Goal: Information Seeking & Learning: Learn about a topic

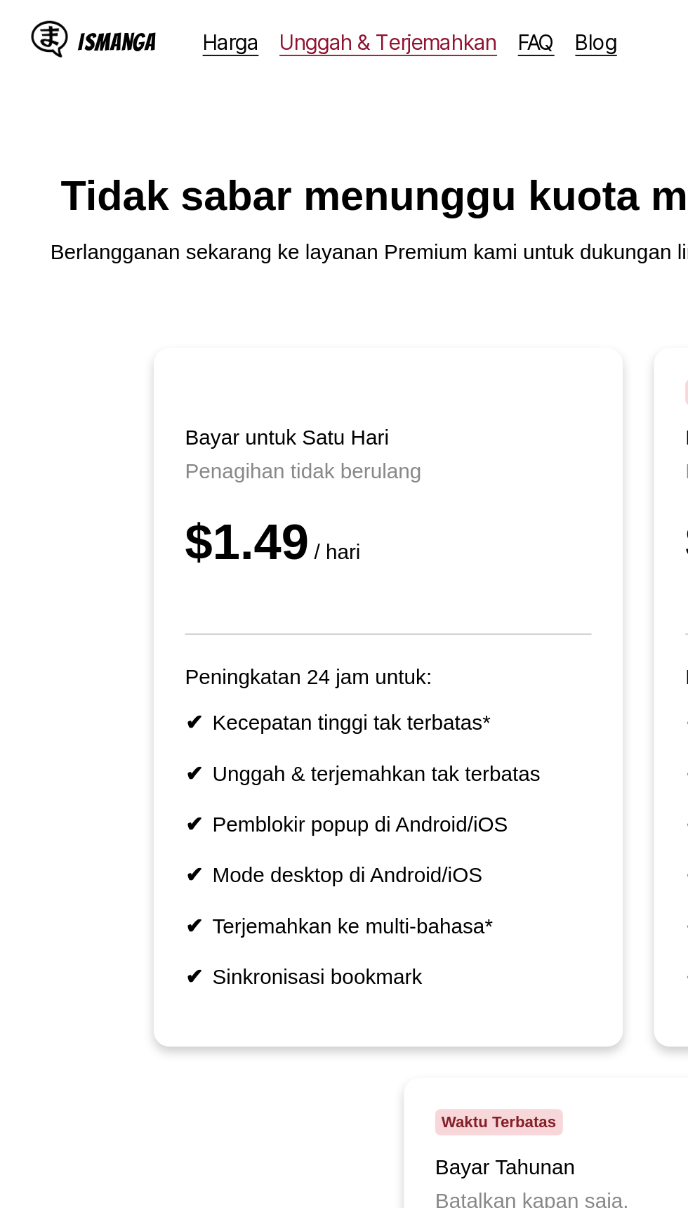
click at [204, 24] on link "Unggah & Terjemahkan" at bounding box center [209, 22] width 117 height 14
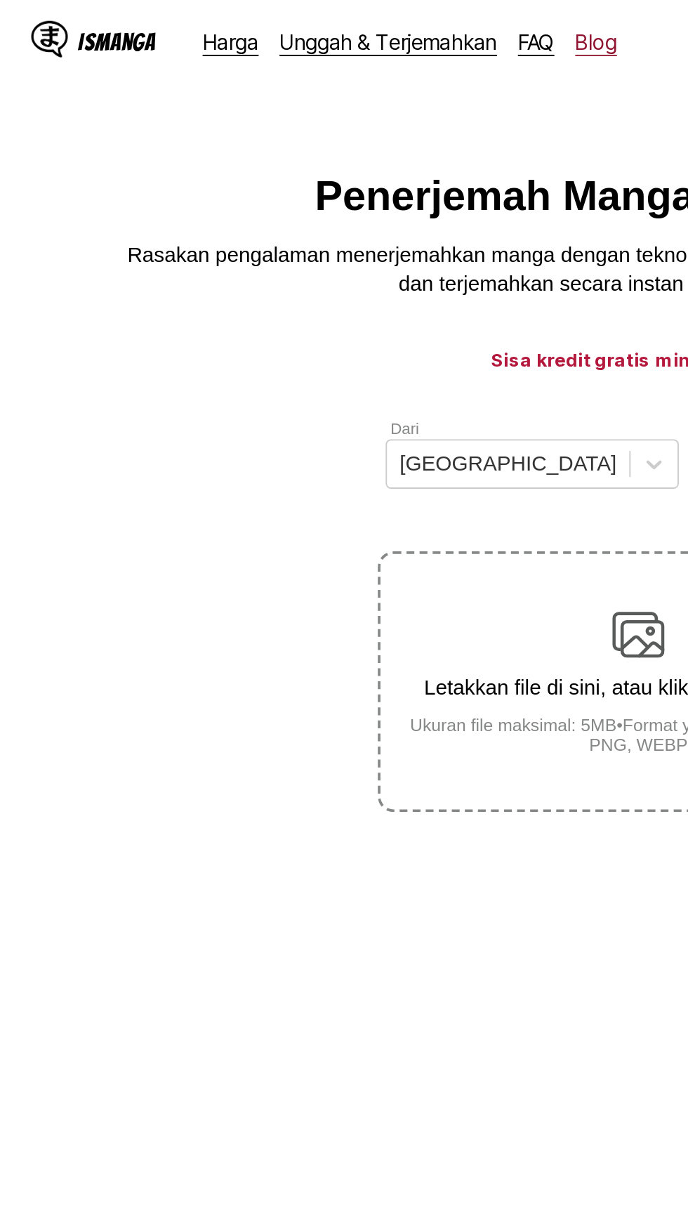
click at [313, 27] on link "Blog" at bounding box center [322, 22] width 22 height 14
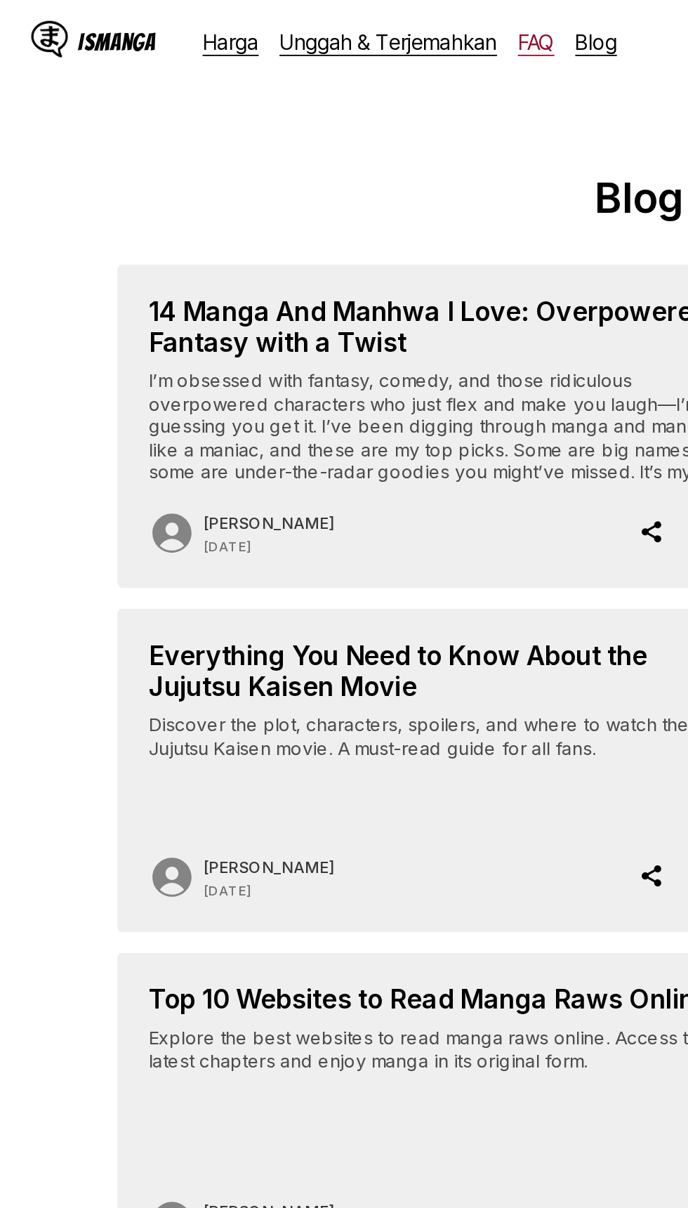
click at [285, 24] on link "FAQ" at bounding box center [290, 22] width 20 height 14
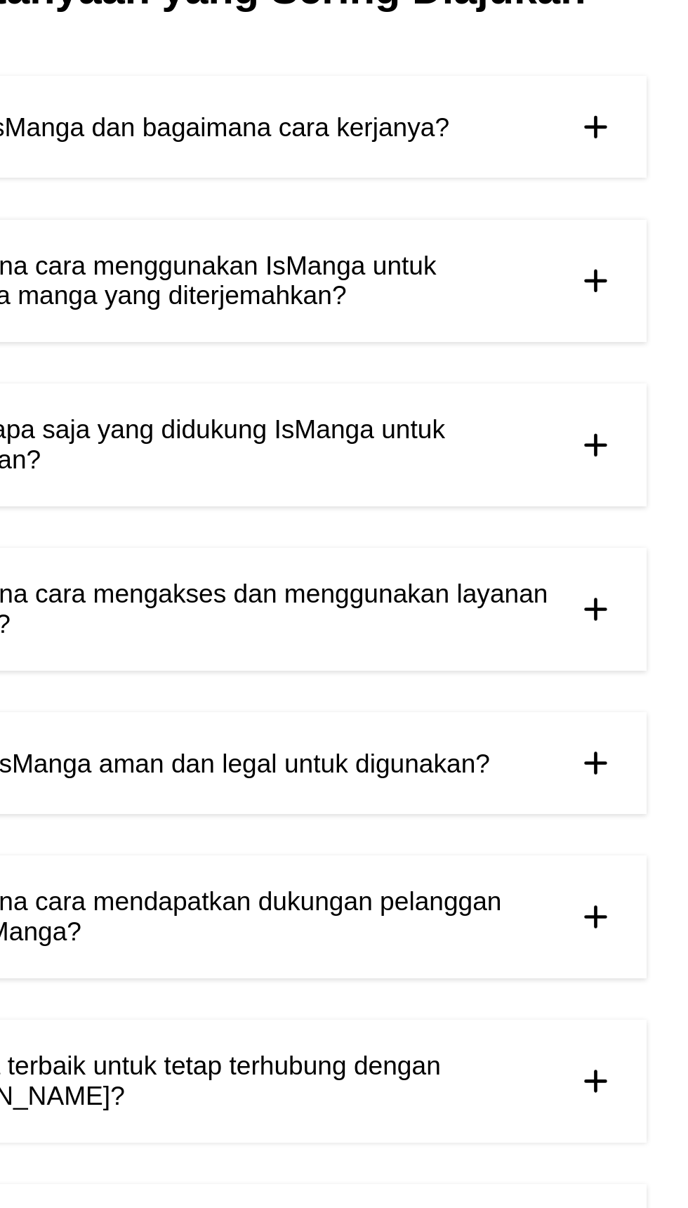
click at [533, 525] on img at bounding box center [527, 522] width 21 height 21
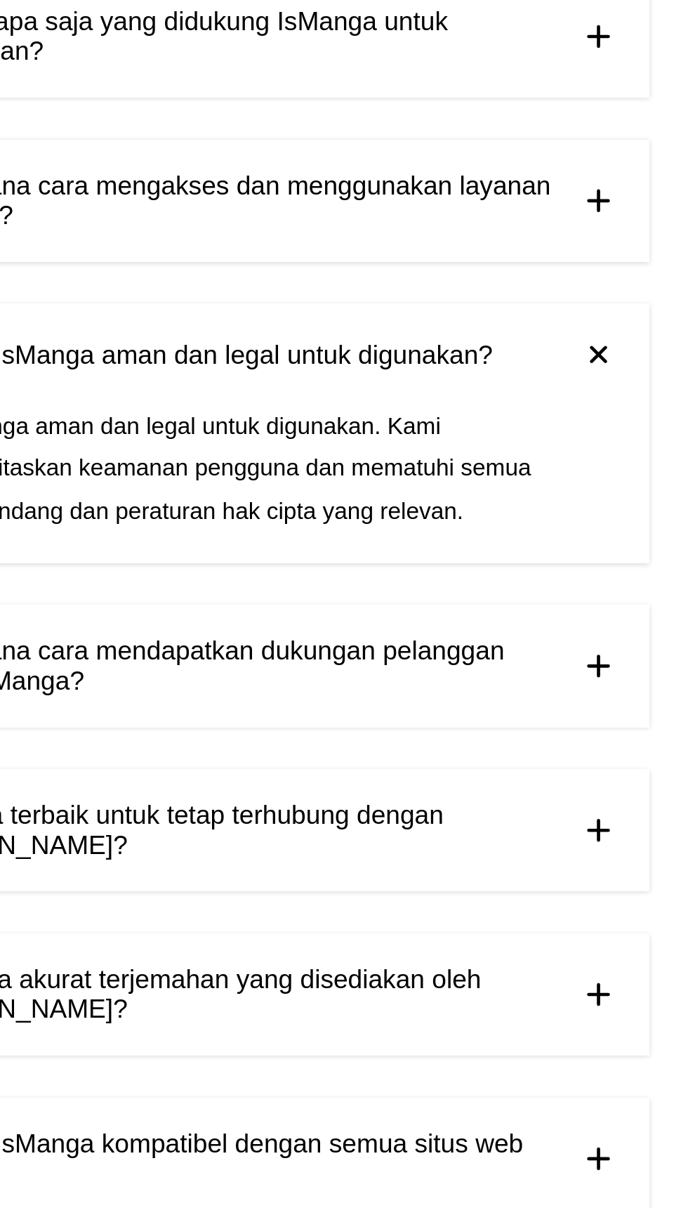
click at [534, 694] on img at bounding box center [527, 690] width 21 height 21
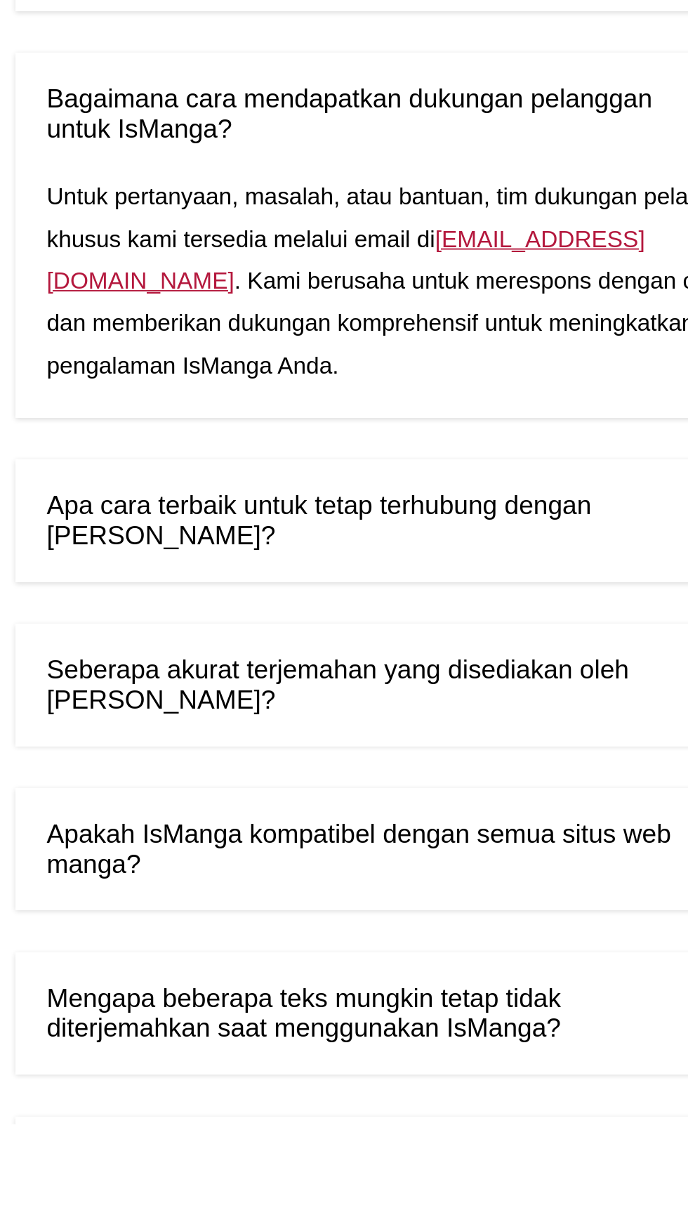
scroll to position [27, 0]
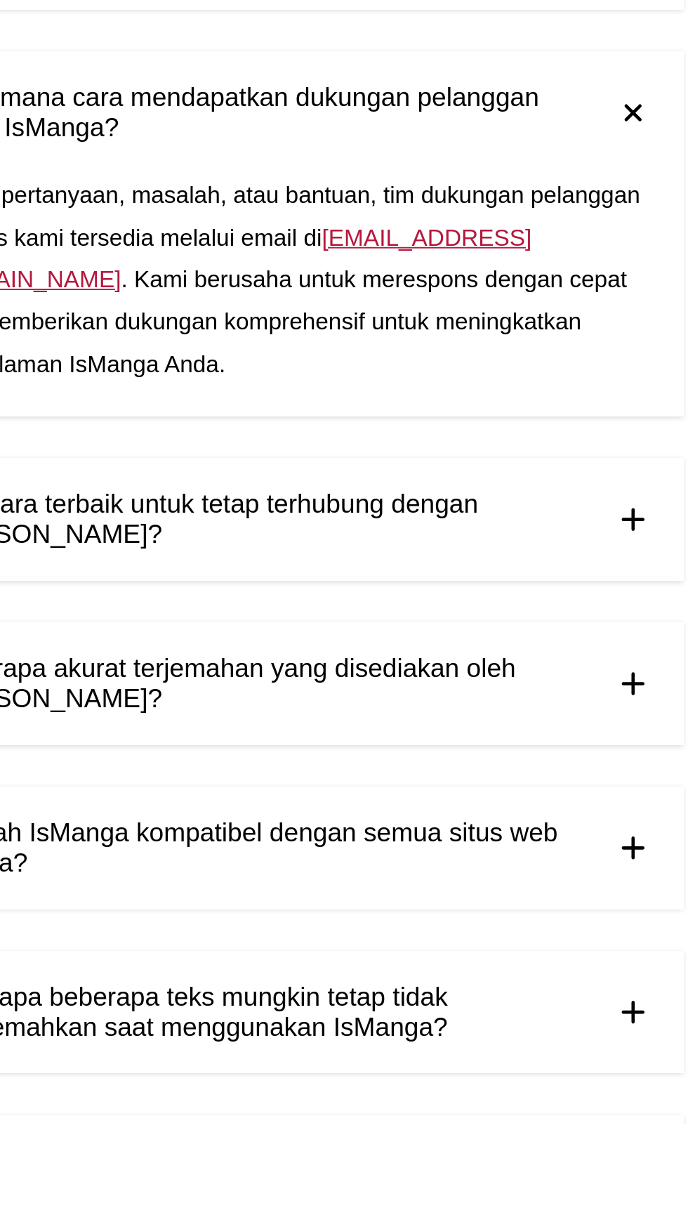
click at [523, 975] on img at bounding box center [527, 970] width 21 height 21
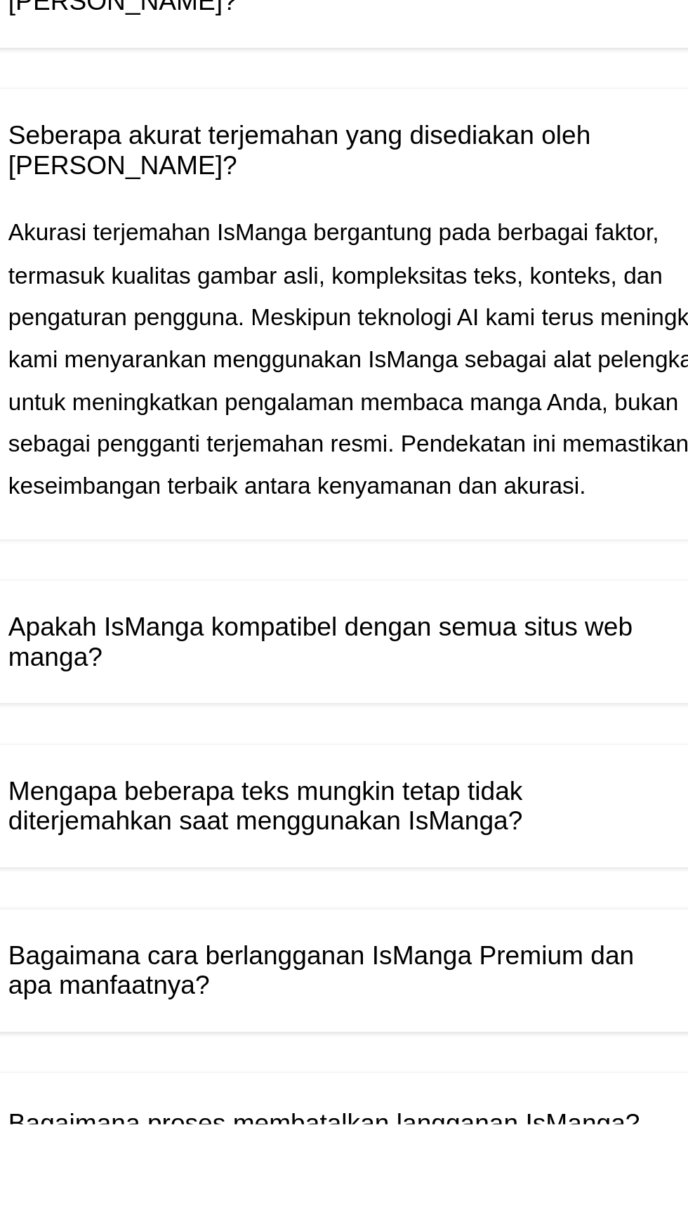
scroll to position [315, 0]
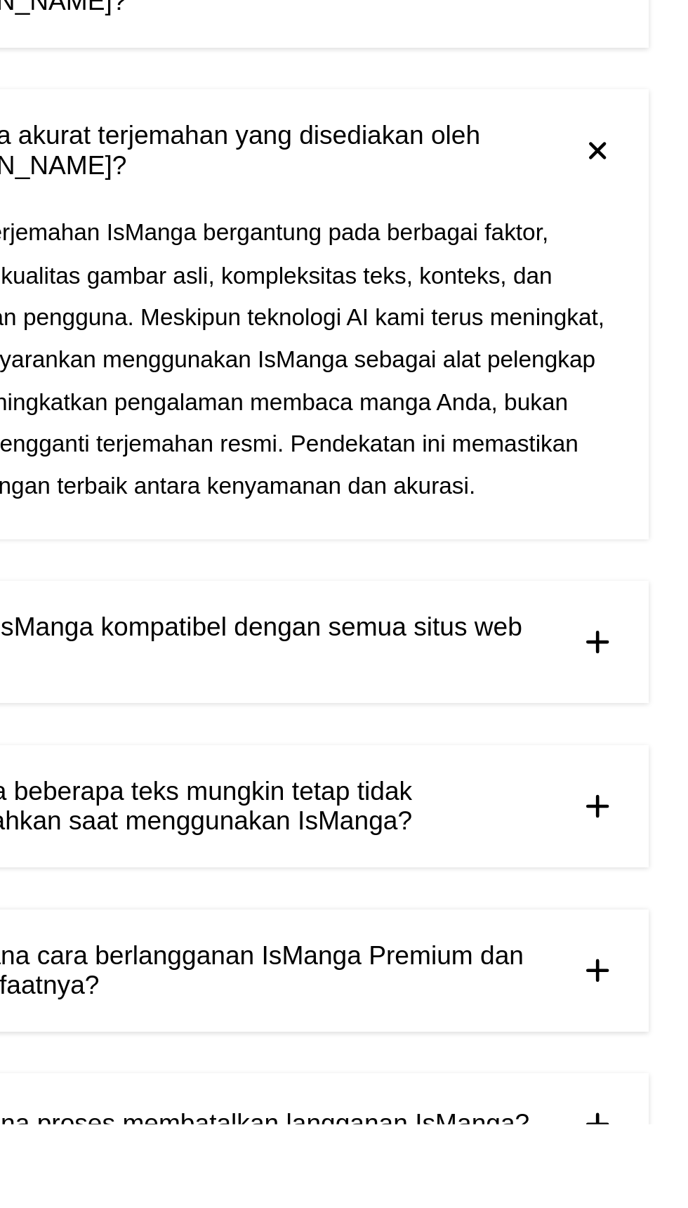
click at [529, 1048] on img at bounding box center [527, 1036] width 21 height 21
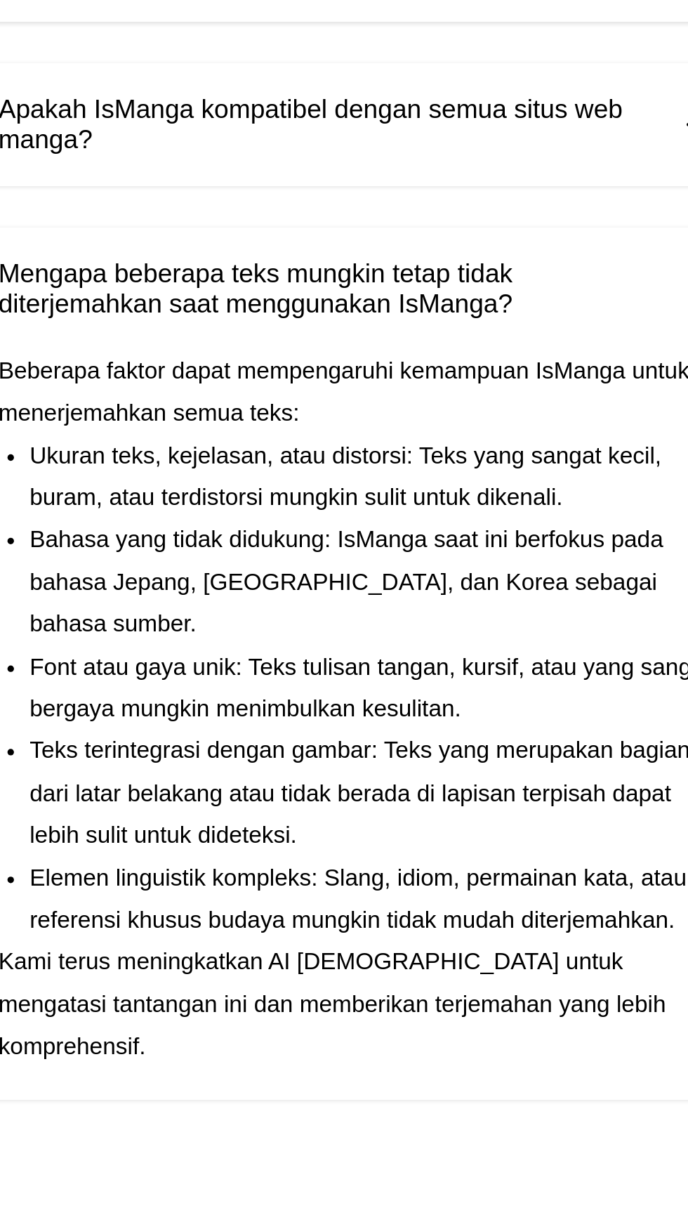
scroll to position [759, 0]
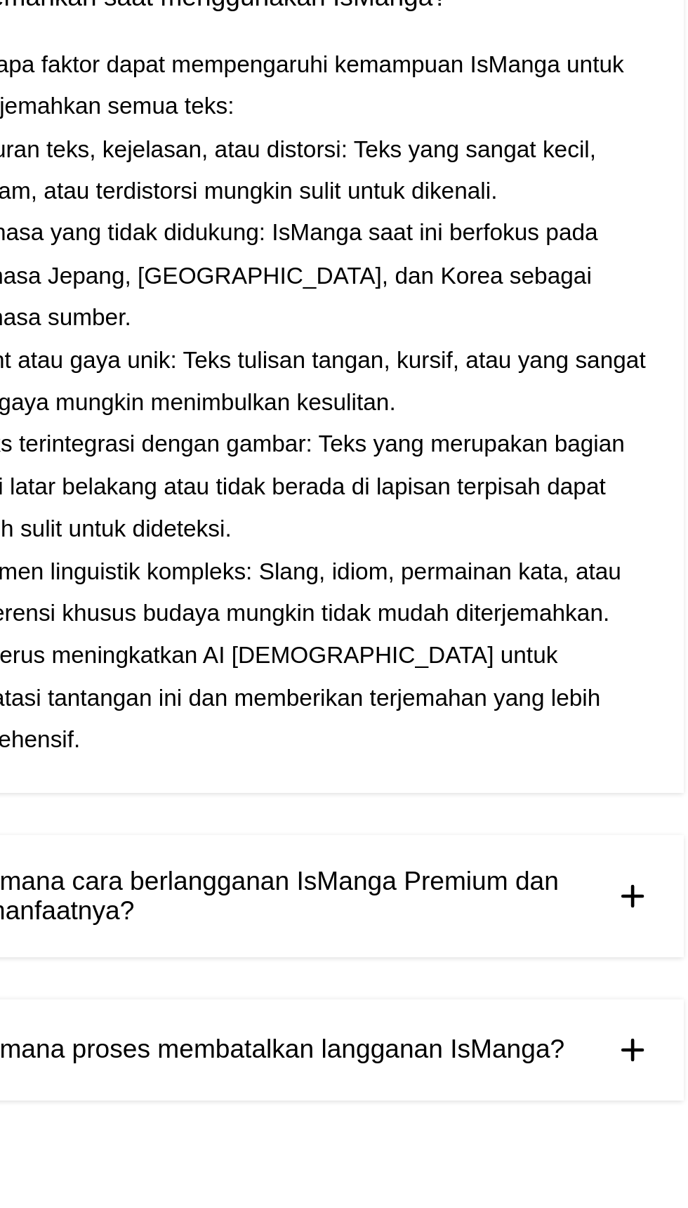
click at [524, 1075] on img at bounding box center [527, 1085] width 21 height 21
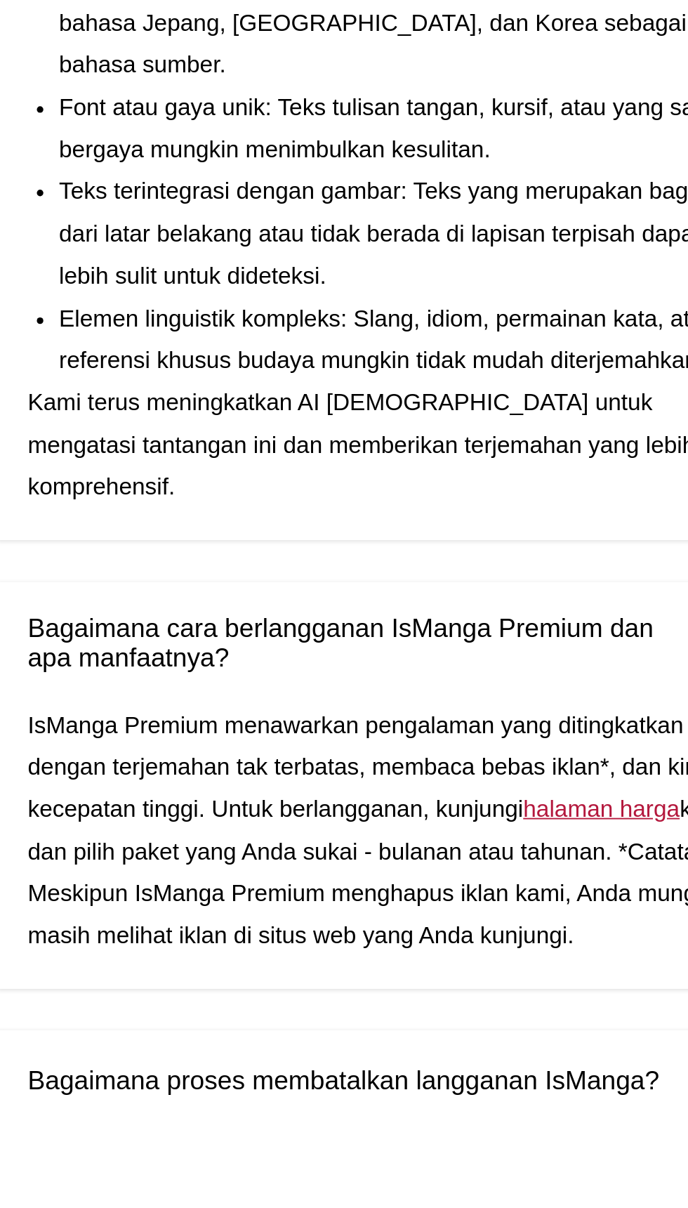
scroll to position [895, 0]
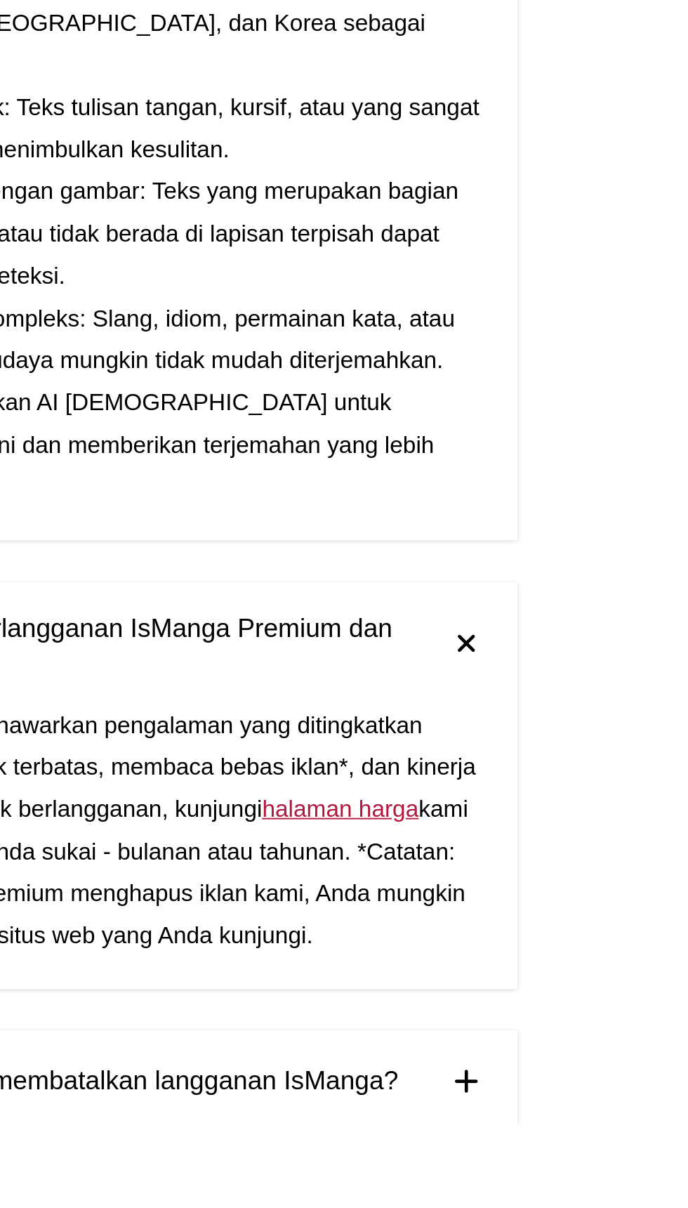
click at [531, 1192] on img at bounding box center [527, 1185] width 21 height 21
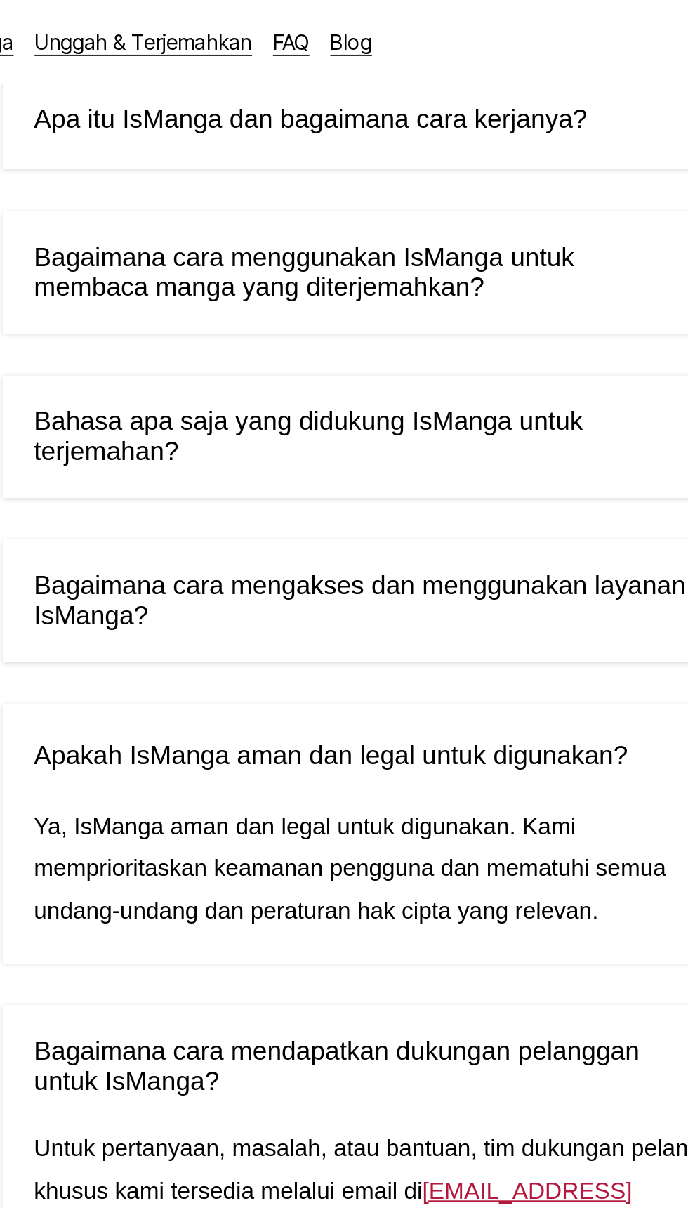
scroll to position [0, 0]
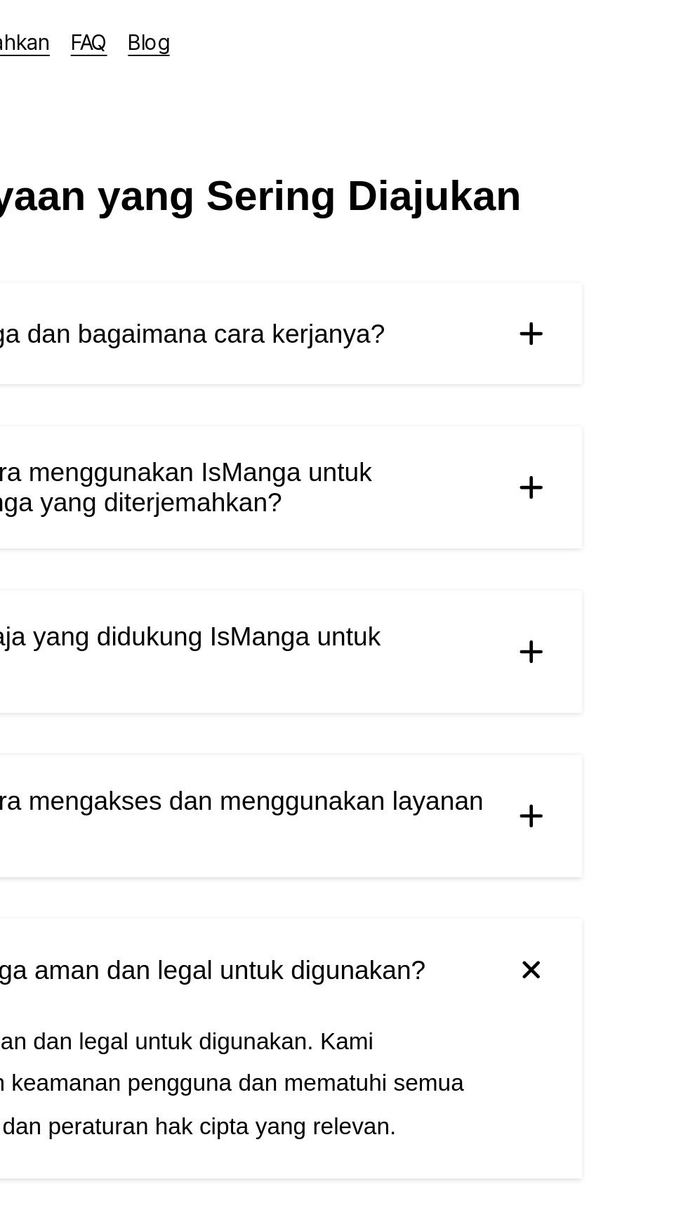
click at [529, 263] on img at bounding box center [527, 262] width 21 height 21
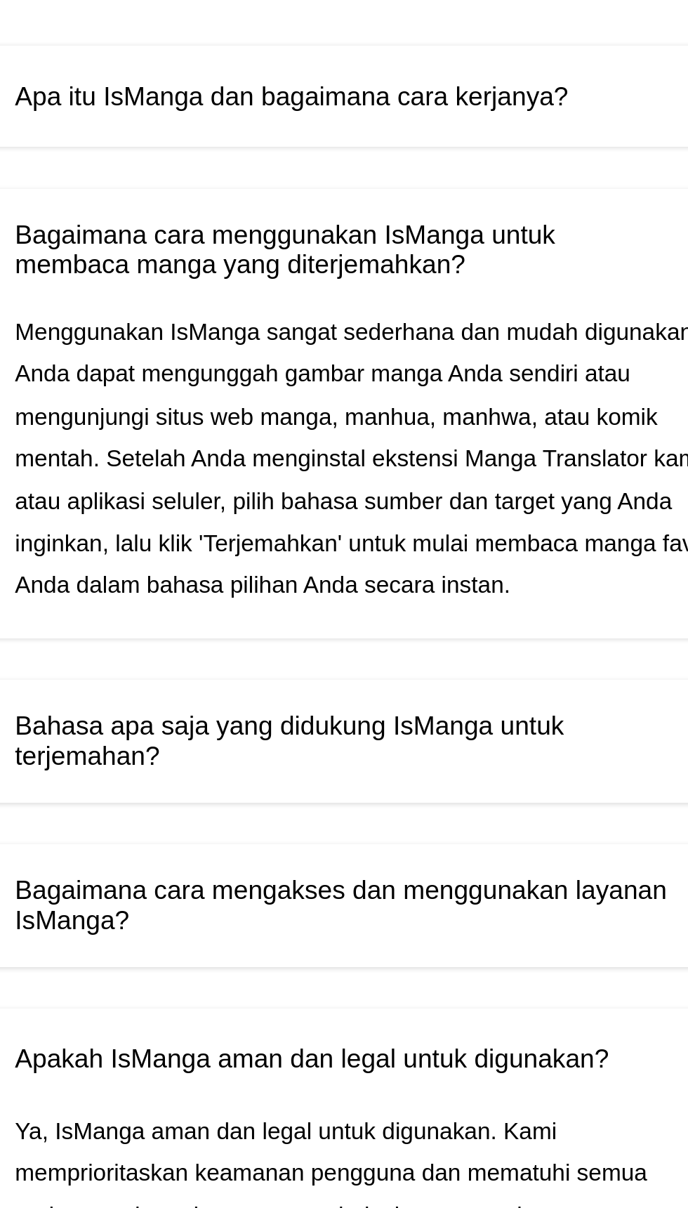
click at [466, 543] on span "Bahasa apa saja yang didukung IsManga untuk terjemahan?" at bounding box center [327, 527] width 355 height 32
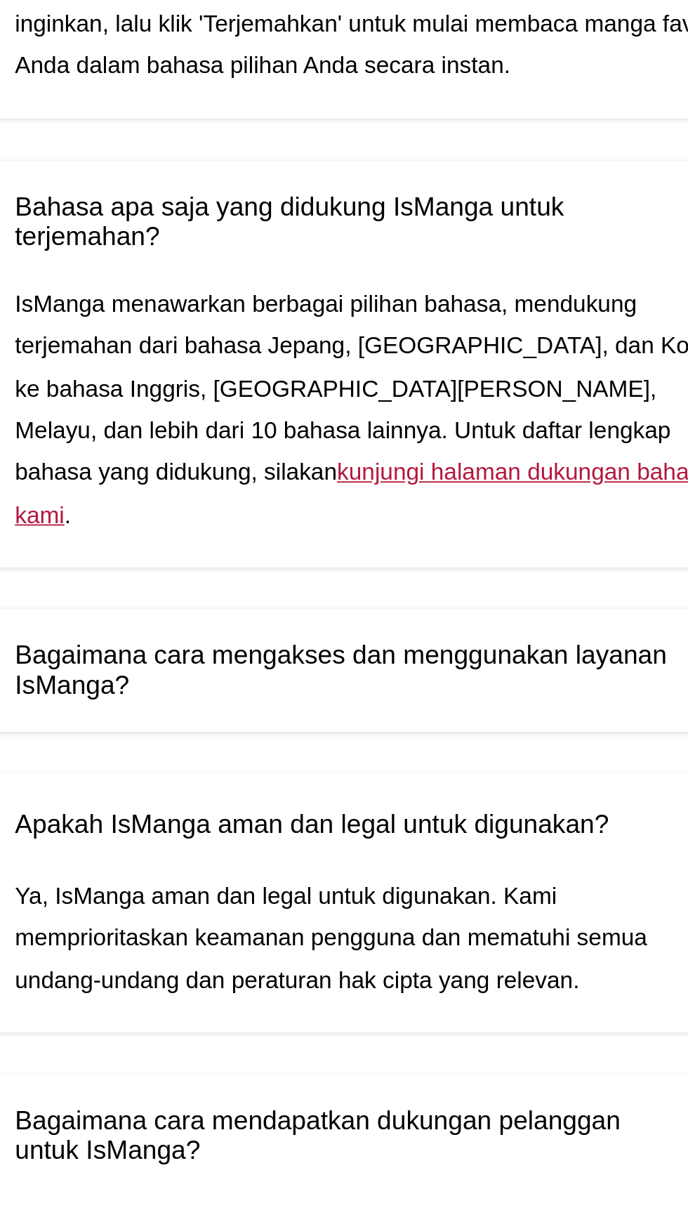
click at [476, 783] on span "Bagaimana cara mengakses dan menggunakan layanan IsManga?" at bounding box center [327, 769] width 355 height 32
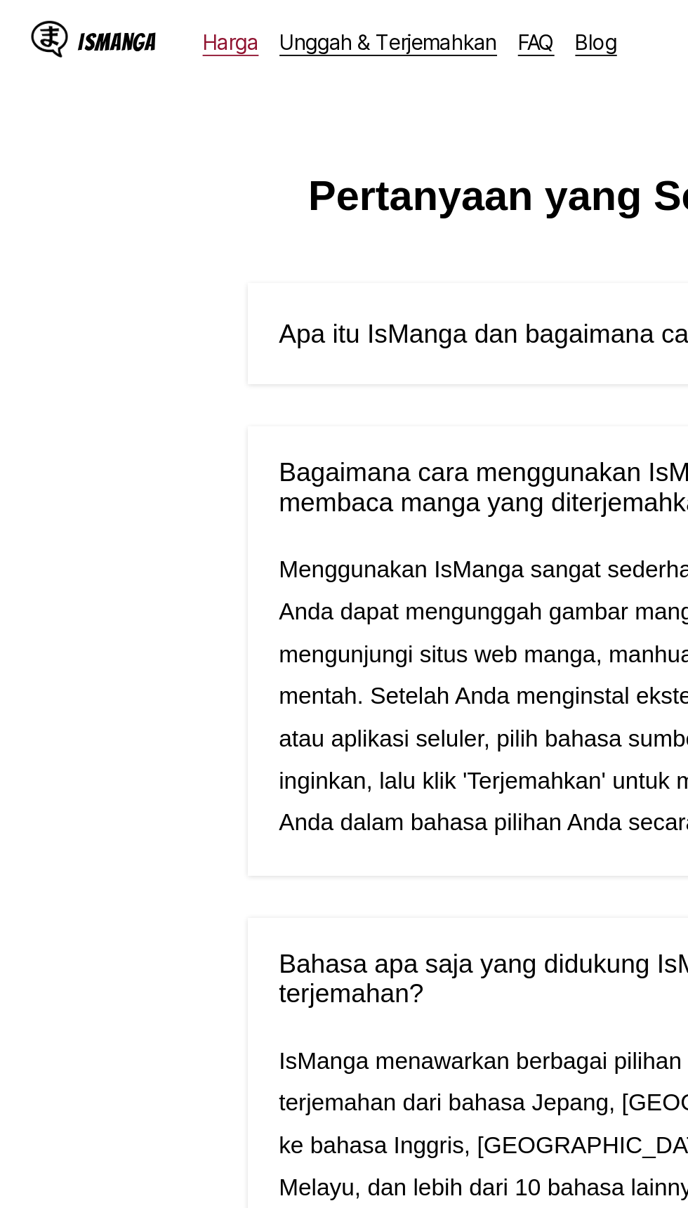
click at [124, 18] on link "Harga" at bounding box center [125, 22] width 30 height 14
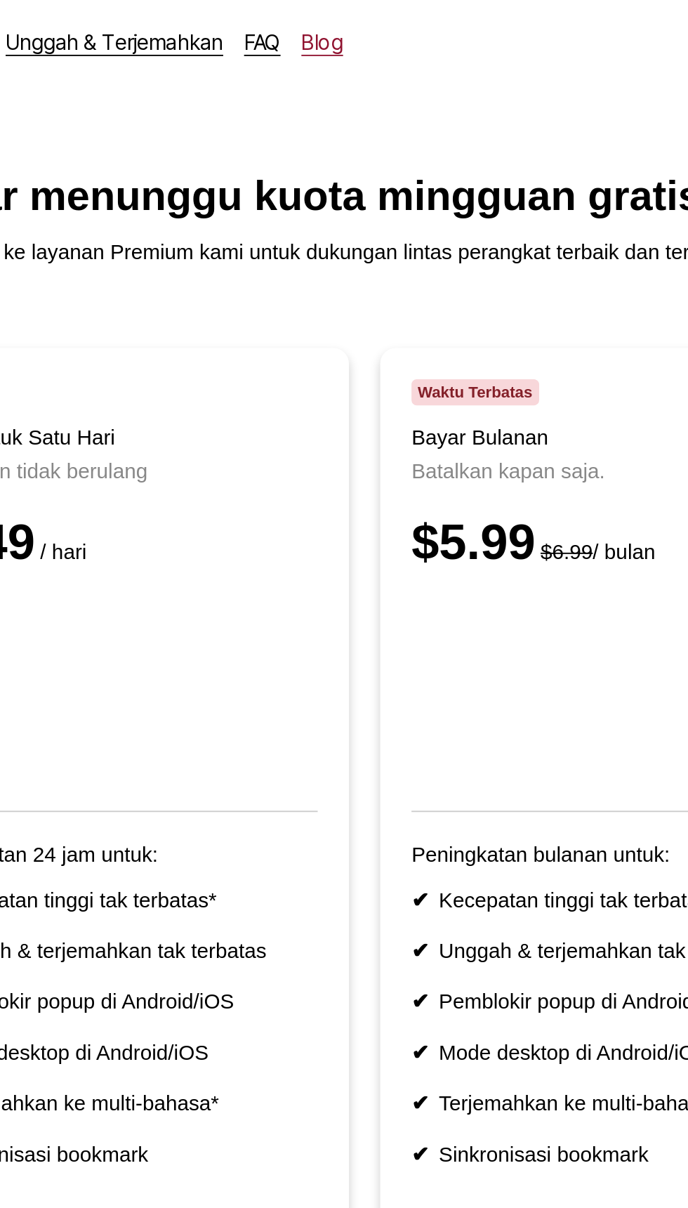
click at [318, 25] on link "Blog" at bounding box center [322, 22] width 22 height 14
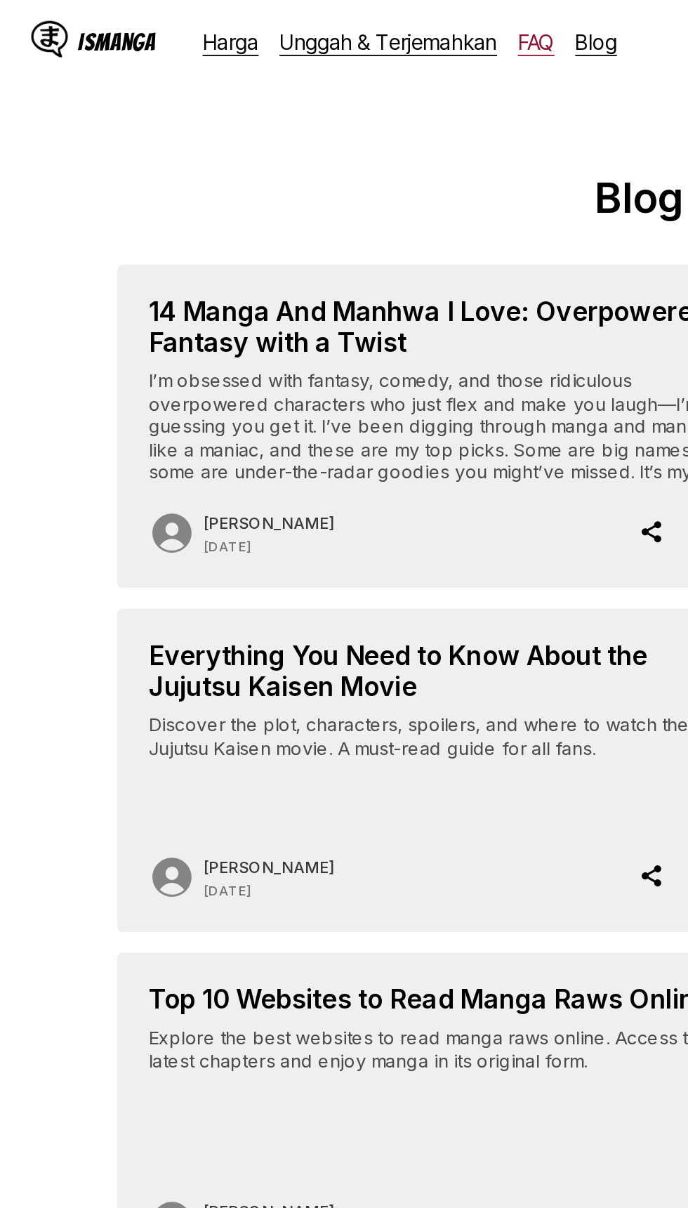
click at [282, 28] on link "FAQ" at bounding box center [290, 22] width 20 height 14
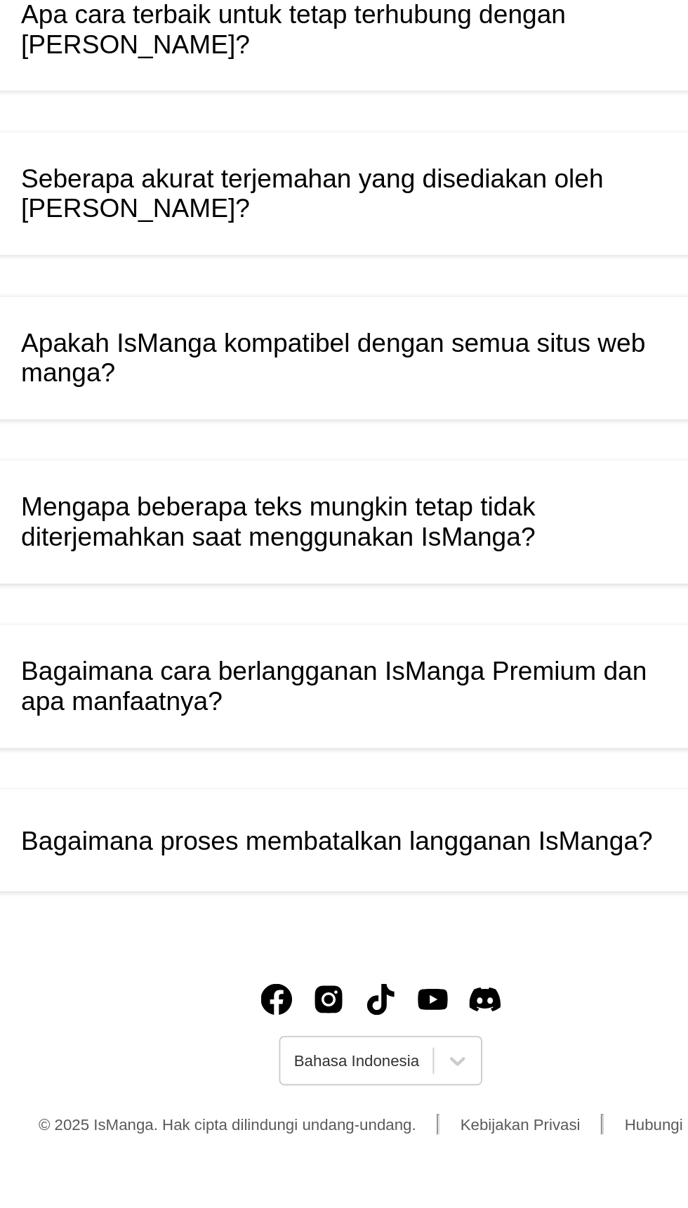
scroll to position [187, 0]
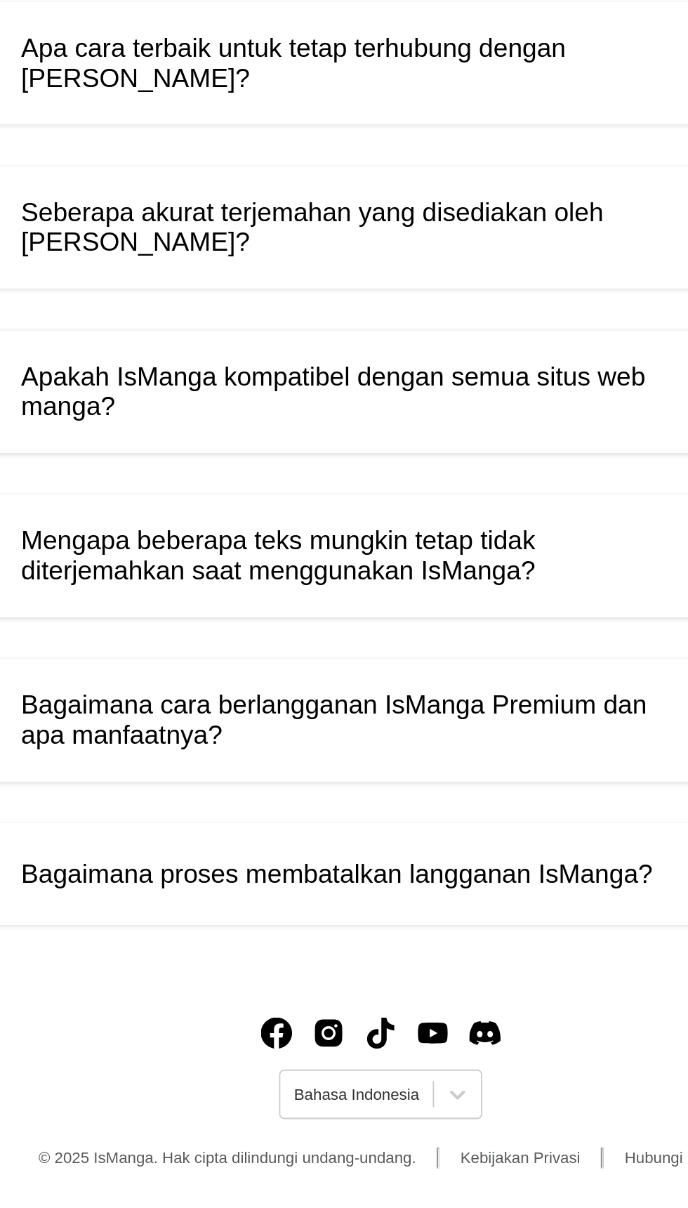
click at [481, 929] on span "Bagaimana cara berlangganan IsManga Premium dan apa manfaatnya?" at bounding box center [327, 945] width 355 height 32
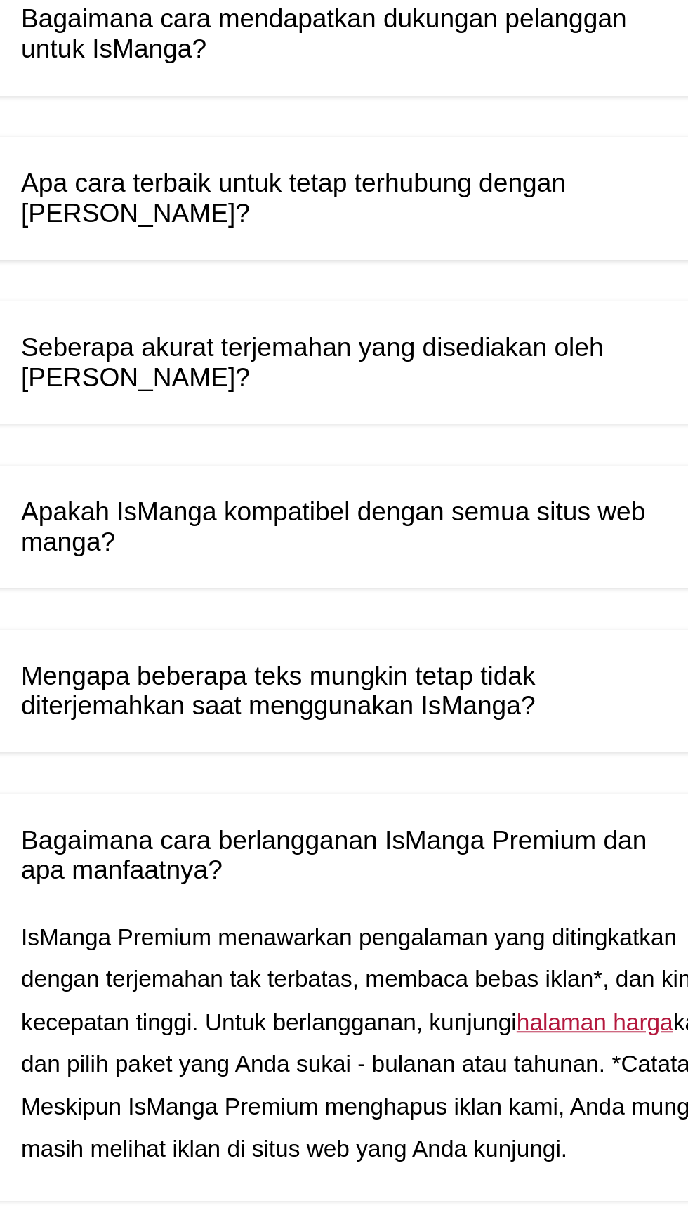
click at [447, 766] on span "Mengapa beberapa teks mungkin tetap tidak diterjemahkan saat menggunakan IsMang…" at bounding box center [327, 773] width 355 height 32
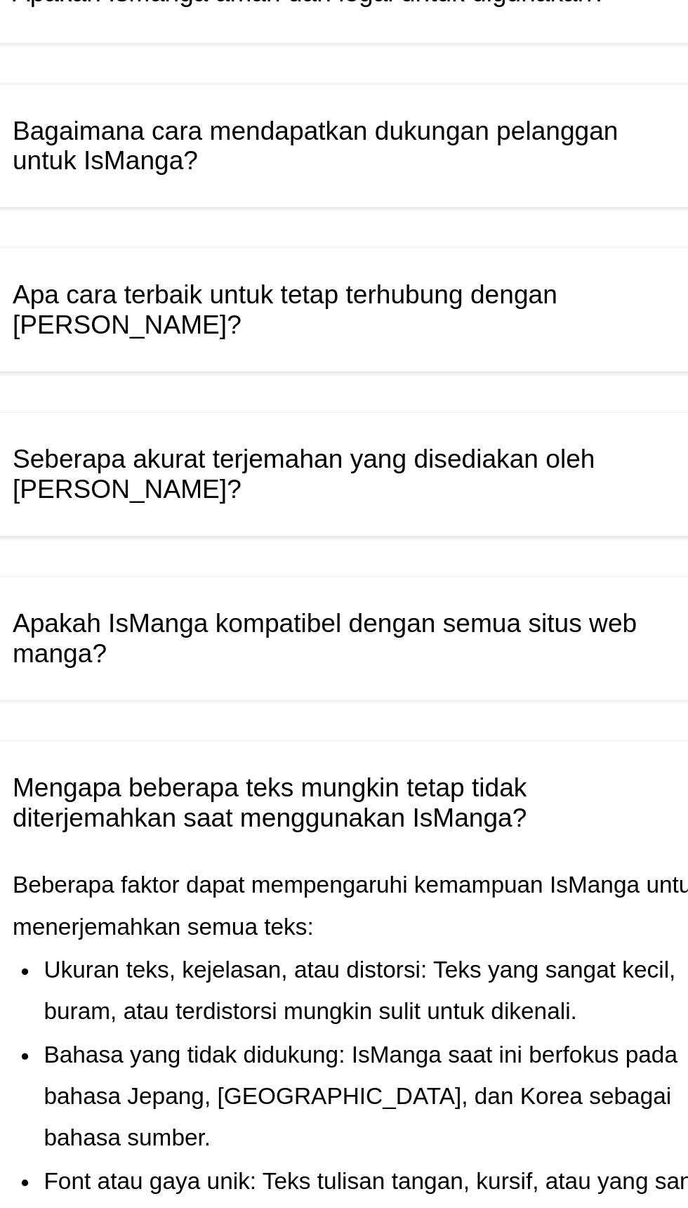
click at [476, 684] on span "Apakah IsManga kompatibel dengan semua situs web manga?" at bounding box center [327, 684] width 355 height 32
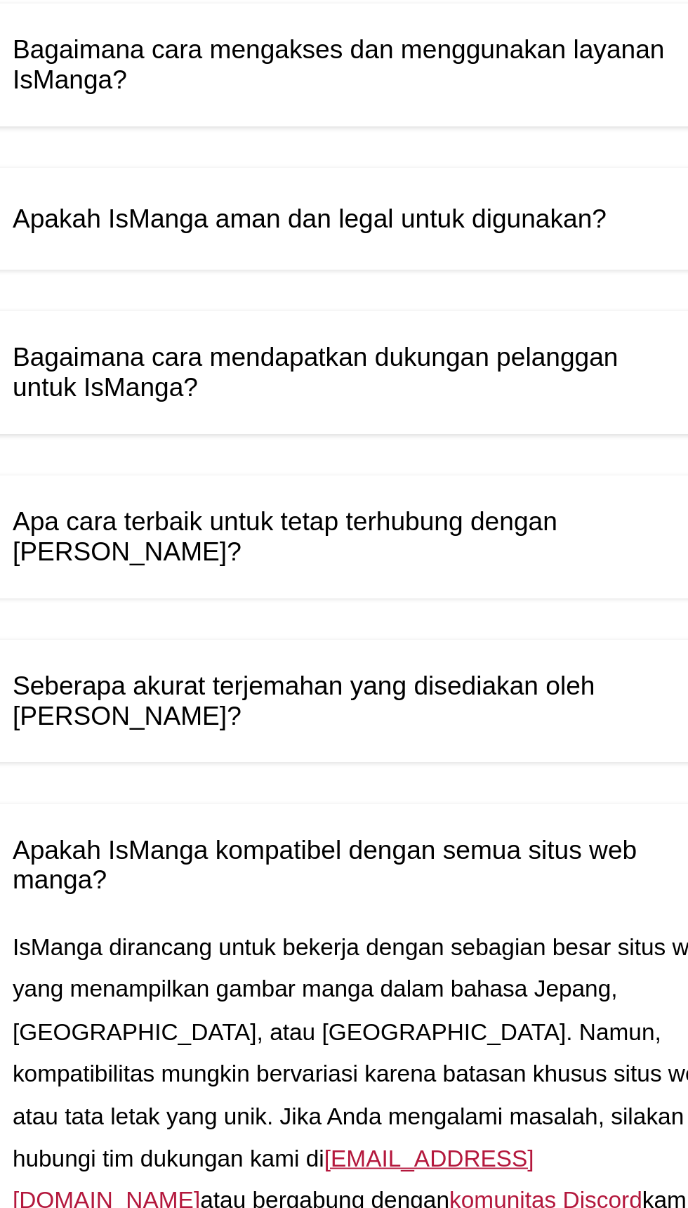
click at [448, 595] on span "Seberapa akurat terjemahan yang disediakan oleh [PERSON_NAME]?" at bounding box center [327, 596] width 355 height 32
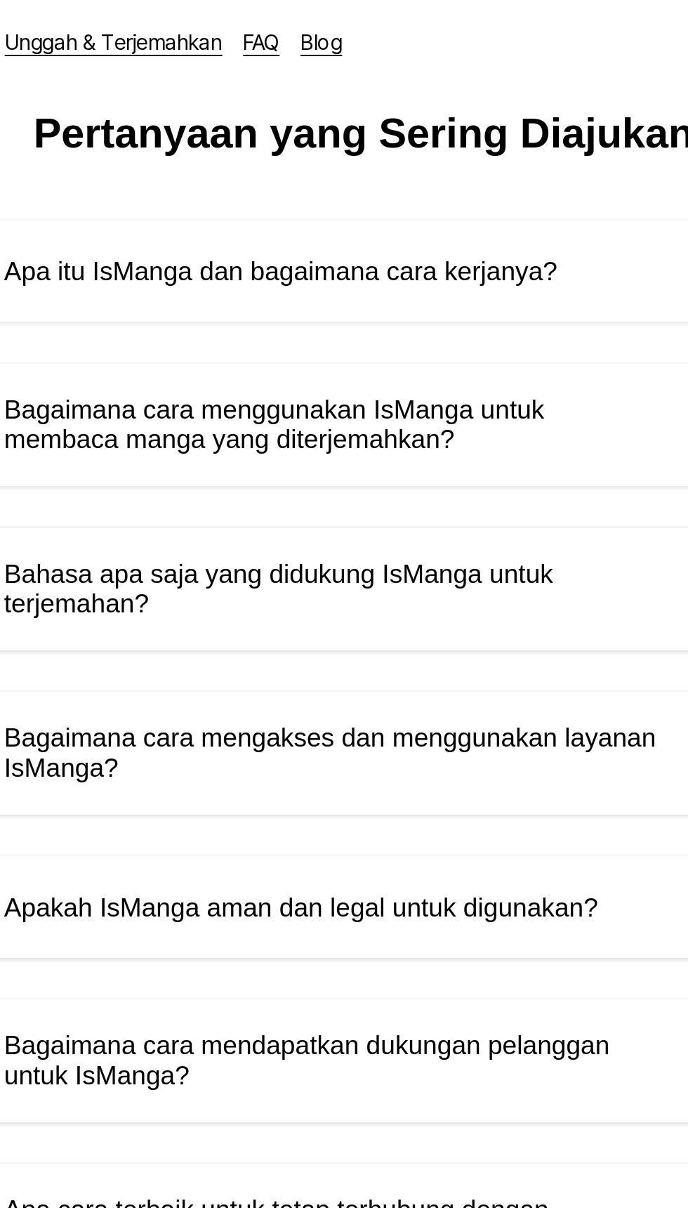
scroll to position [0, 0]
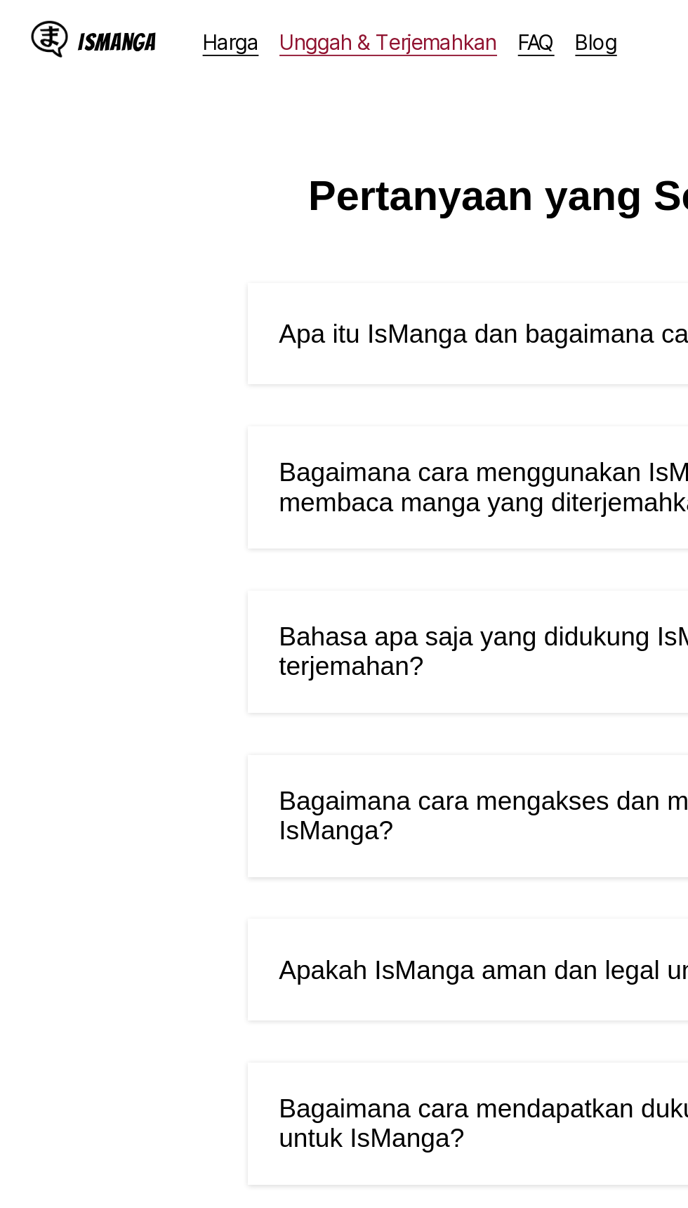
click at [214, 25] on link "Unggah & Terjemahkan" at bounding box center [209, 22] width 117 height 14
